Goal: Navigation & Orientation: Find specific page/section

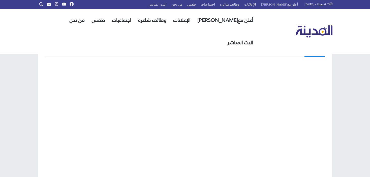
click at [309, 25] on img "القائمة الرئيسية" at bounding box center [314, 31] width 37 height 12
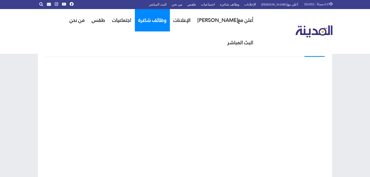
click at [149, 16] on link "وظائف شاغرة" at bounding box center [152, 20] width 35 height 22
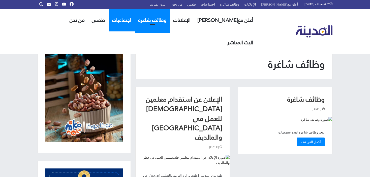
click at [121, 19] on link "اجتماعيات" at bounding box center [122, 20] width 26 height 22
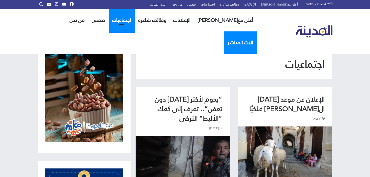
click at [224, 32] on link "البث المباشر" at bounding box center [240, 43] width 33 height 22
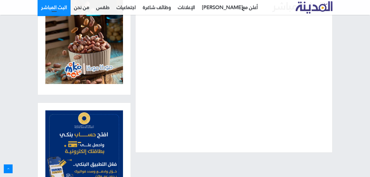
scroll to position [59, 0]
